Goal: Task Accomplishment & Management: Manage account settings

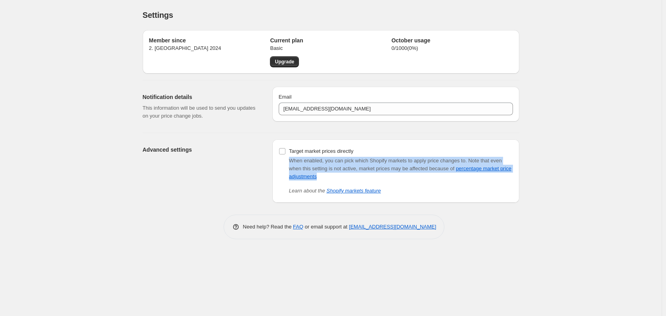
drag, startPoint x: 334, startPoint y: 178, endPoint x: 276, endPoint y: 161, distance: 60.2
click at [276, 161] on div "Target market prices directly When enabled, you can pick which Shopify markets …" at bounding box center [395, 171] width 247 height 63
copy div "When enabled, you can pick which Shopify markets to apply price changes to. Not…"
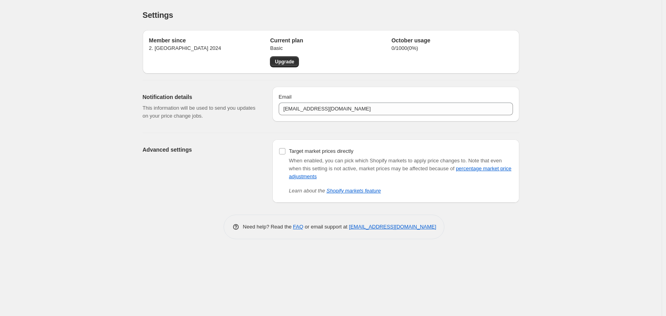
click at [521, 196] on div "Settings. This page is ready Settings Member since 2. lokak. 2024 Current plan …" at bounding box center [331, 125] width 396 height 251
click at [617, 155] on div "Settings. This page is ready Settings Member since 2. lokak. 2024 Current plan …" at bounding box center [331, 158] width 662 height 316
click at [569, 115] on div "Settings. This page is ready Settings Member since 2. lokak. 2024 Current plan …" at bounding box center [331, 158] width 662 height 316
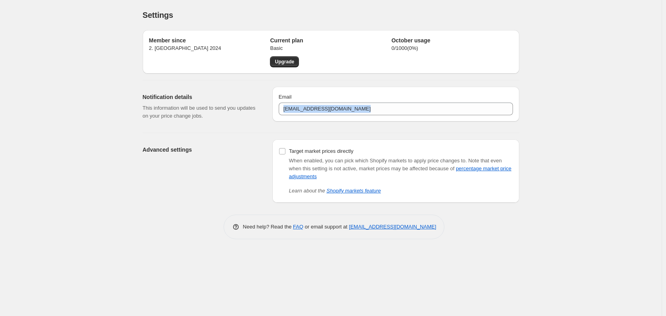
click at [569, 115] on div "Settings. This page is ready Settings Member since 2. lokak. 2024 Current plan …" at bounding box center [331, 158] width 662 height 316
click at [570, 115] on div "Settings. This page is ready Settings Member since 2. lokak. 2024 Current plan …" at bounding box center [331, 158] width 662 height 316
click at [571, 115] on div "Settings. This page is ready Settings Member since 2. lokak. 2024 Current plan …" at bounding box center [331, 158] width 662 height 316
click at [628, 138] on div "Settings. This page is ready Settings Member since 2. lokak. 2024 Current plan …" at bounding box center [331, 158] width 662 height 316
click at [547, 260] on div "Settings. This page is ready Settings Member since 2. lokak. 2024 Current plan …" at bounding box center [331, 158] width 662 height 316
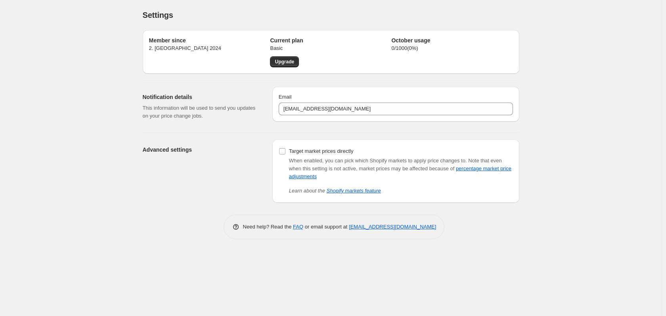
click at [76, 182] on div "Settings. This page is ready Settings Member since 2. lokak. 2024 Current plan …" at bounding box center [331, 158] width 662 height 316
